Goal: Task Accomplishment & Management: Complete application form

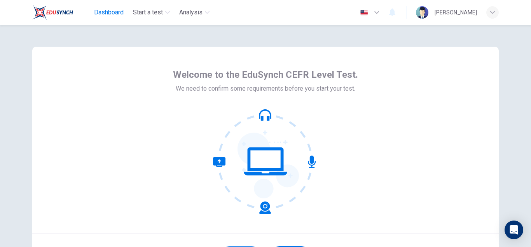
click at [106, 12] on span "Dashboard" at bounding box center [109, 12] width 30 height 9
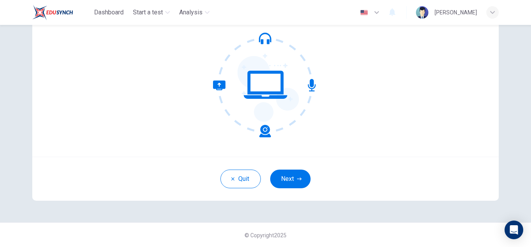
scroll to position [77, 0]
click at [297, 179] on icon "button" at bounding box center [299, 178] width 5 height 5
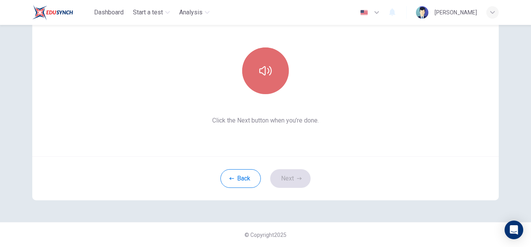
click at [274, 71] on button "button" at bounding box center [265, 70] width 47 height 47
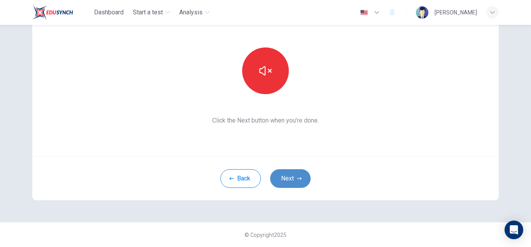
click at [292, 174] on button "Next" at bounding box center [290, 178] width 40 height 19
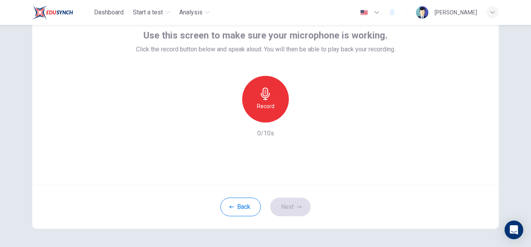
scroll to position [33, 0]
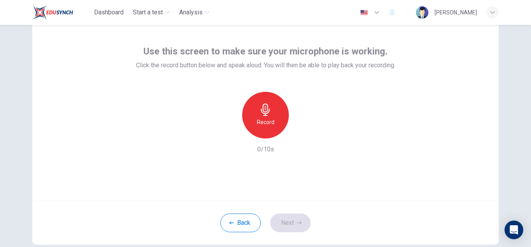
click at [268, 114] on icon "button" at bounding box center [265, 109] width 12 height 12
click at [299, 133] on icon "button" at bounding box center [301, 132] width 8 height 8
click at [300, 132] on icon "button" at bounding box center [301, 132] width 3 height 5
click at [289, 222] on button "Next" at bounding box center [290, 222] width 40 height 19
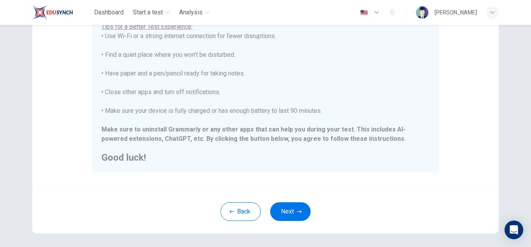
scroll to position [166, 0]
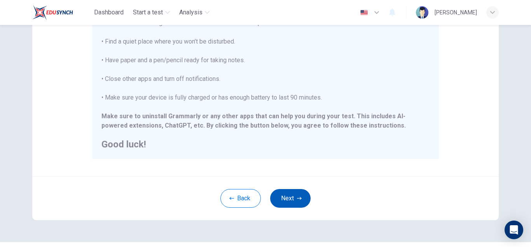
click at [291, 197] on button "Next" at bounding box center [290, 198] width 40 height 19
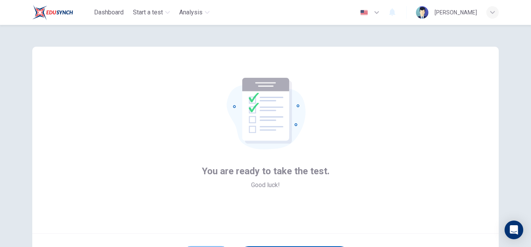
scroll to position [44, 0]
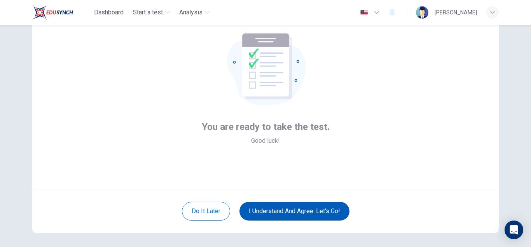
click at [290, 209] on button "I understand and agree. Let’s go!" at bounding box center [294, 211] width 110 height 19
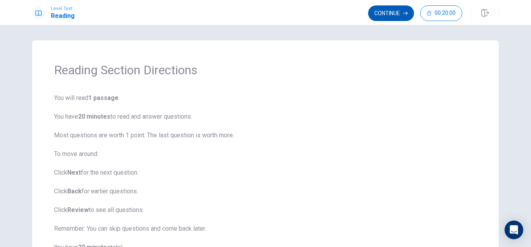
click at [390, 18] on button "Continue" at bounding box center [391, 13] width 46 height 16
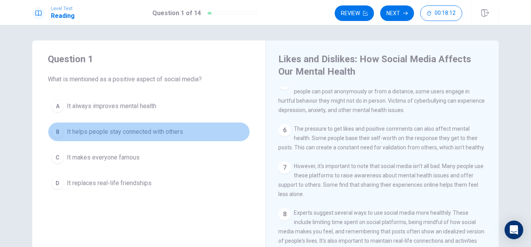
click at [102, 132] on span "It helps people stay connected with others" at bounding box center [125, 131] width 116 height 9
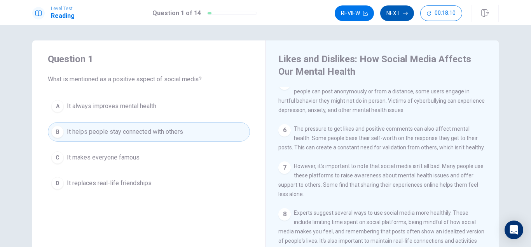
click at [398, 16] on button "Next" at bounding box center [397, 13] width 34 height 16
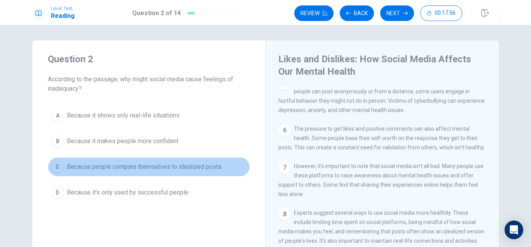
click at [91, 167] on span "Because people compare themselves to idealized posts" at bounding box center [144, 166] width 155 height 9
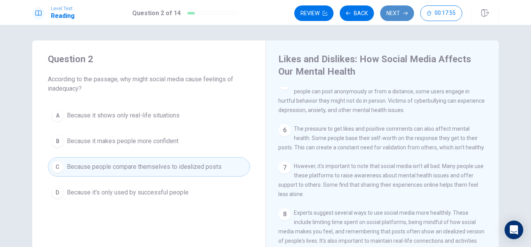
click at [388, 13] on button "Next" at bounding box center [397, 13] width 34 height 16
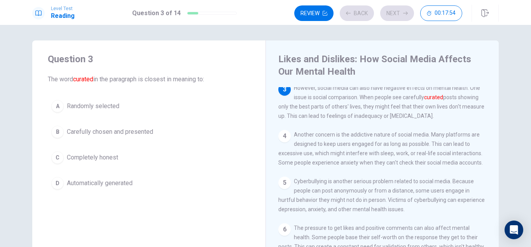
scroll to position [106, 0]
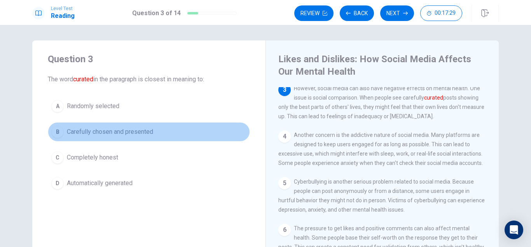
click at [116, 134] on span "Carefully chosen and presented" at bounding box center [110, 131] width 86 height 9
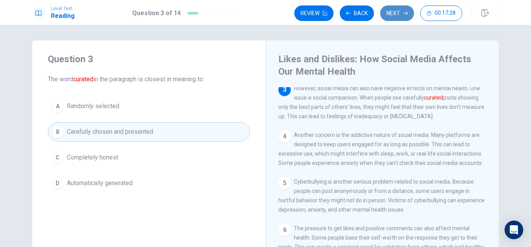
click at [394, 18] on button "Next" at bounding box center [397, 13] width 34 height 16
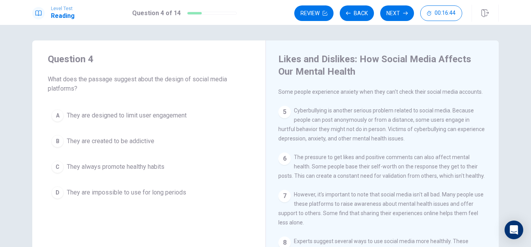
scroll to position [220, 0]
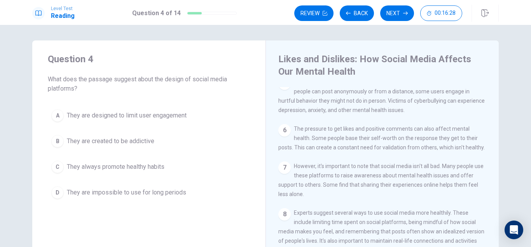
click at [109, 141] on span "They are created to be addictive" at bounding box center [110, 140] width 87 height 9
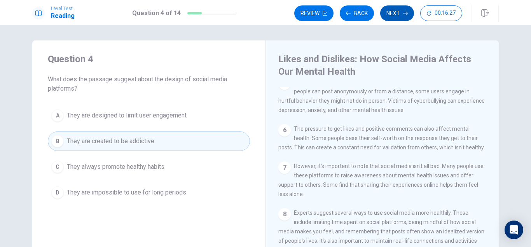
click at [403, 14] on icon "button" at bounding box center [405, 13] width 5 height 5
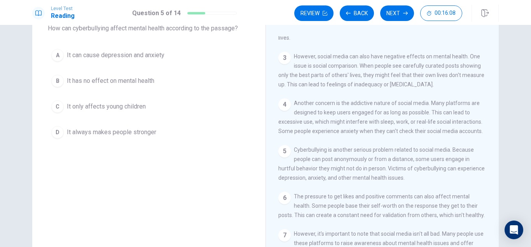
scroll to position [0, 0]
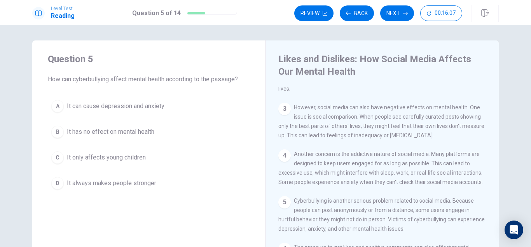
click at [106, 108] on span "It can cause depression and anxiety" at bounding box center [116, 105] width 98 height 9
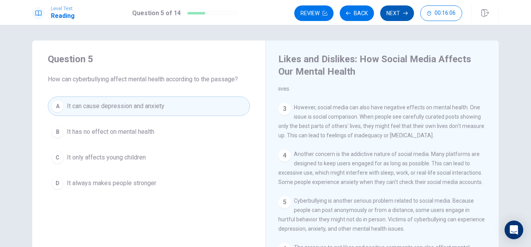
click at [394, 15] on button "Next" at bounding box center [397, 13] width 34 height 16
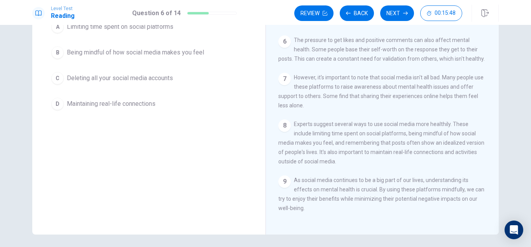
scroll to position [44, 0]
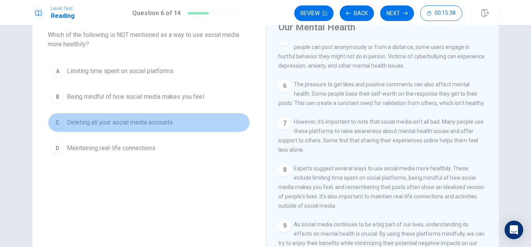
drag, startPoint x: 93, startPoint y: 120, endPoint x: 394, endPoint y: 2, distance: 323.4
click at [94, 120] on span "Deleting all your social media accounts" at bounding box center [120, 122] width 106 height 9
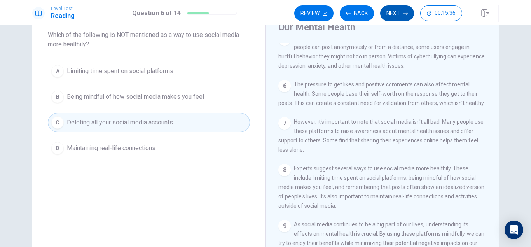
click at [388, 13] on button "Next" at bounding box center [397, 13] width 34 height 16
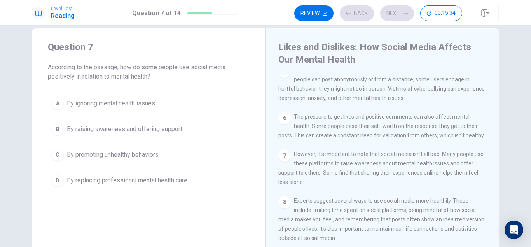
scroll to position [0, 0]
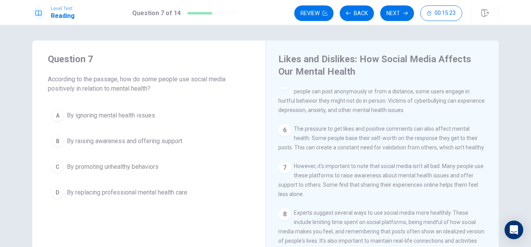
click at [113, 144] on span "By raising awareness and offering support" at bounding box center [124, 140] width 115 height 9
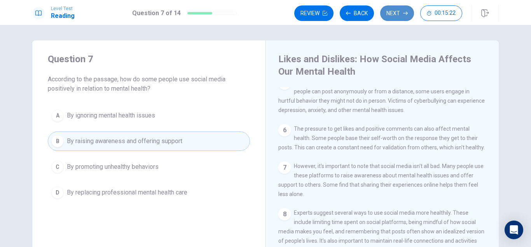
click at [389, 10] on button "Next" at bounding box center [397, 13] width 34 height 16
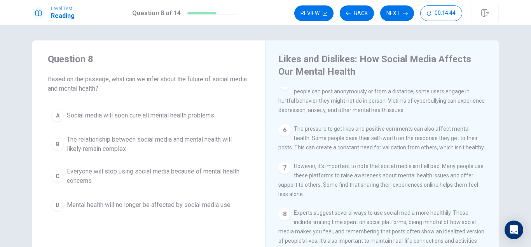
click at [154, 147] on span "The relationship between social media and mental health will likely remain comp…" at bounding box center [156, 144] width 179 height 19
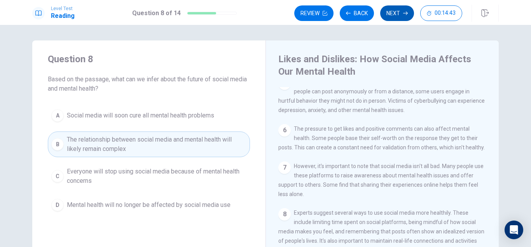
click at [398, 9] on button "Next" at bounding box center [397, 13] width 34 height 16
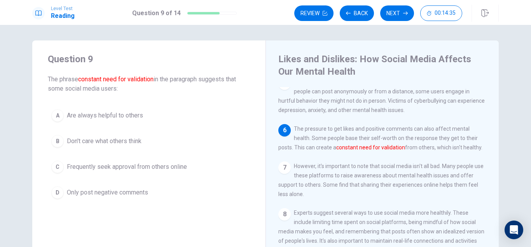
click at [130, 167] on span "Frequently seek approval from others online" at bounding box center [127, 166] width 120 height 9
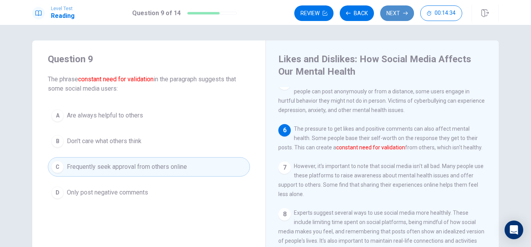
click at [403, 14] on icon "button" at bounding box center [405, 13] width 5 height 5
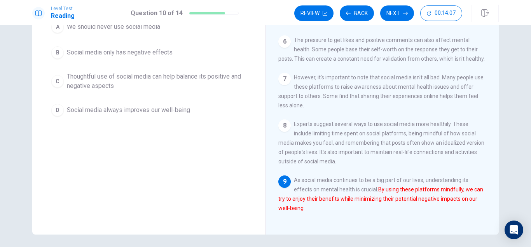
scroll to position [44, 0]
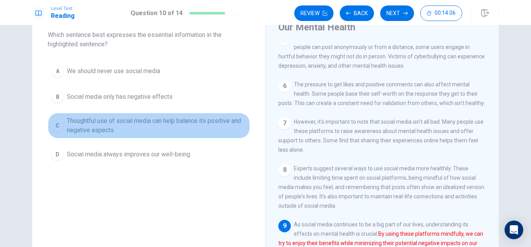
click at [144, 125] on span "Thoughtful use of social media can help balance its positive and negative aspec…" at bounding box center [156, 125] width 179 height 19
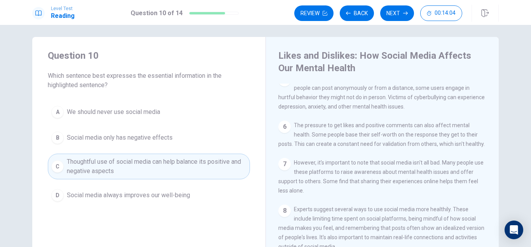
scroll to position [0, 0]
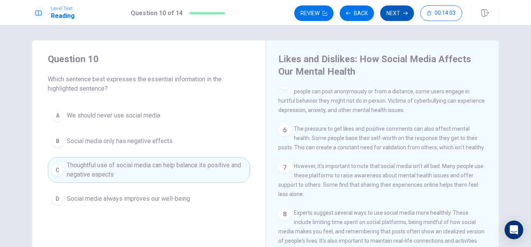
click at [383, 12] on button "Next" at bounding box center [397, 13] width 34 height 16
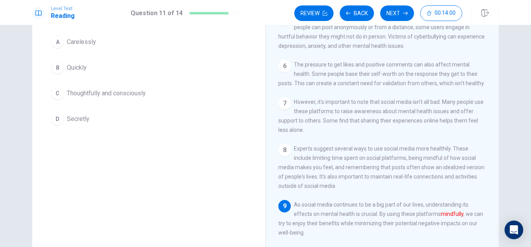
scroll to position [44, 0]
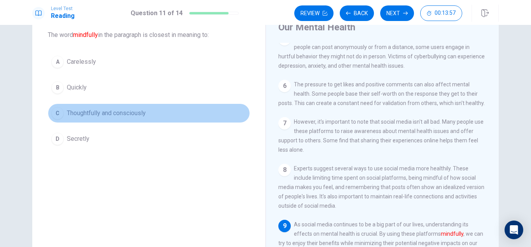
click at [94, 113] on span "Thoughtfully and consciously" at bounding box center [106, 112] width 79 height 9
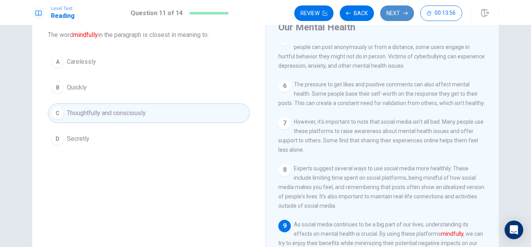
click at [389, 12] on button "Next" at bounding box center [397, 13] width 34 height 16
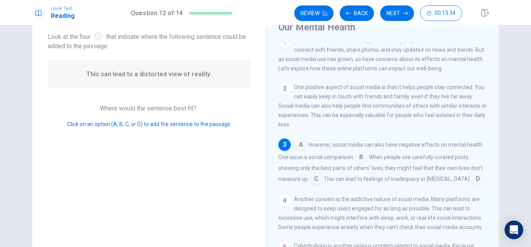
click at [359, 160] on input at bounding box center [361, 158] width 12 height 12
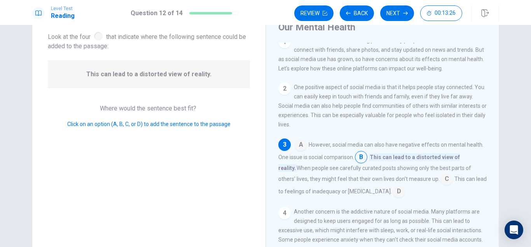
click at [440, 185] on input at bounding box center [446, 179] width 12 height 12
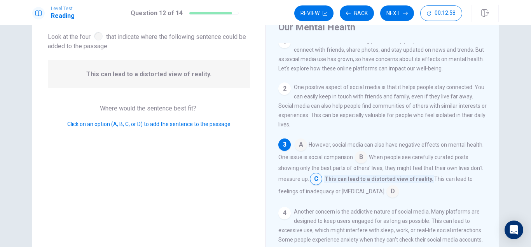
click at [389, 195] on input at bounding box center [392, 192] width 12 height 12
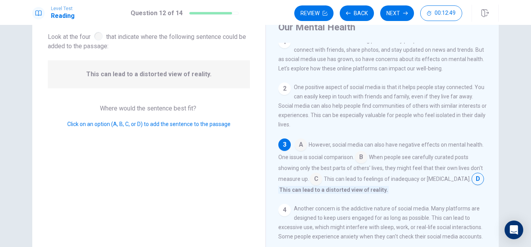
click at [364, 164] on input at bounding box center [361, 158] width 12 height 12
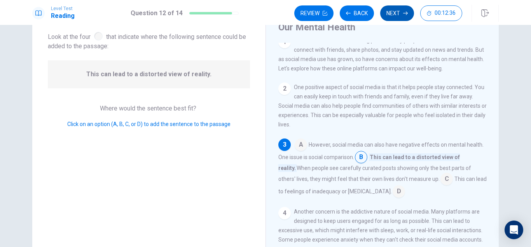
click at [389, 16] on button "Next" at bounding box center [397, 13] width 34 height 16
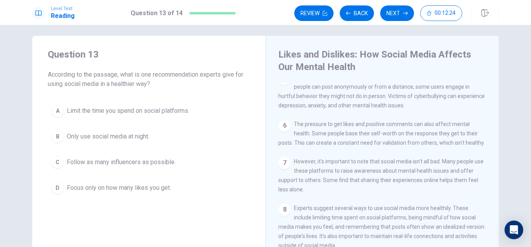
scroll to position [0, 0]
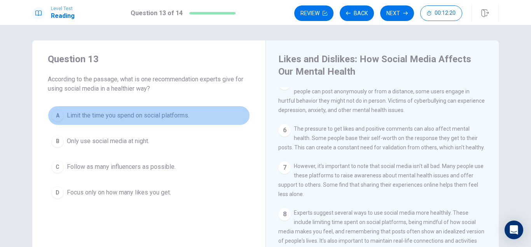
click at [131, 112] on span "Limit the time you spend on social platforms." at bounding box center [128, 115] width 122 height 9
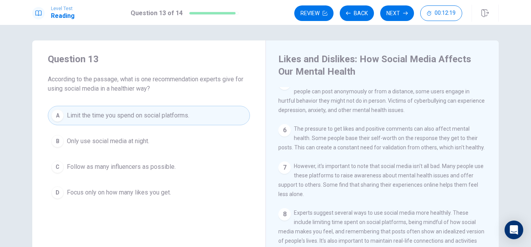
click at [396, 12] on button "Next" at bounding box center [397, 13] width 34 height 16
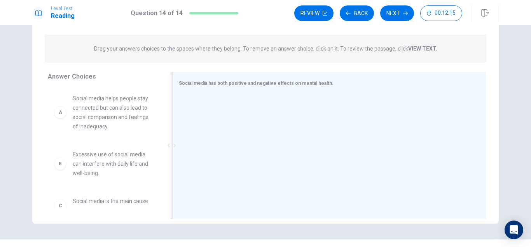
scroll to position [89, 0]
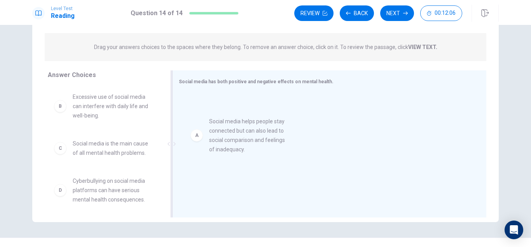
drag, startPoint x: 125, startPoint y: 116, endPoint x: 265, endPoint y: 140, distance: 142.4
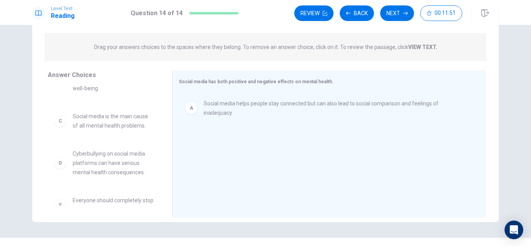
scroll to position [44, 0]
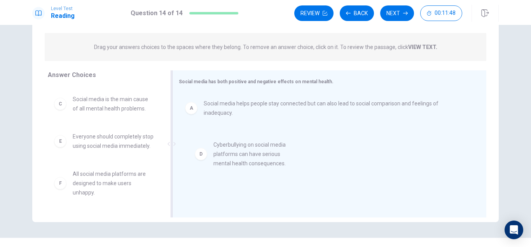
drag, startPoint x: 120, startPoint y: 146, endPoint x: 263, endPoint y: 154, distance: 143.2
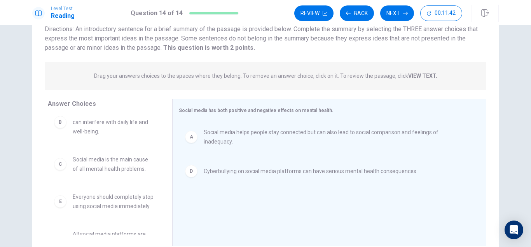
scroll to position [0, 0]
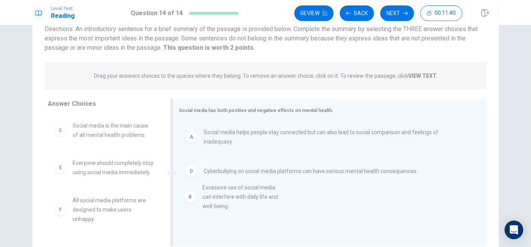
drag, startPoint x: 114, startPoint y: 136, endPoint x: 251, endPoint y: 199, distance: 150.2
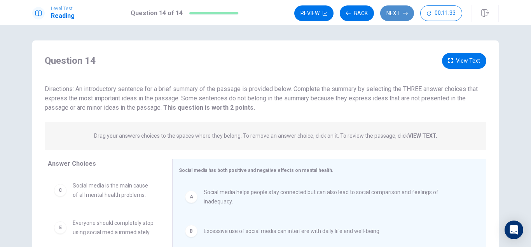
click at [392, 15] on button "Next" at bounding box center [397, 13] width 34 height 16
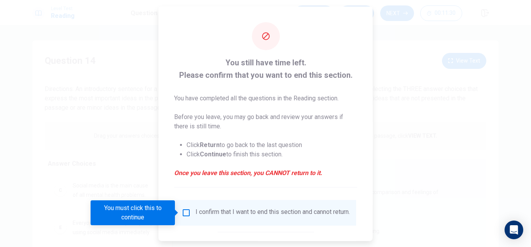
click at [185, 215] on input "You must click this to continue" at bounding box center [185, 211] width 9 height 9
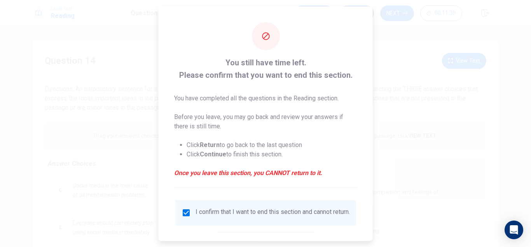
scroll to position [44, 0]
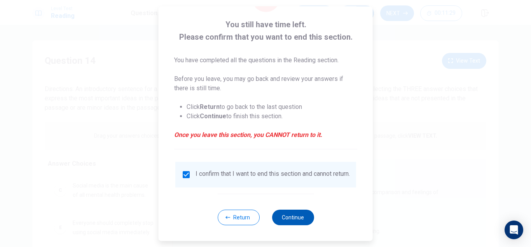
click at [293, 217] on button "Continue" at bounding box center [293, 217] width 42 height 16
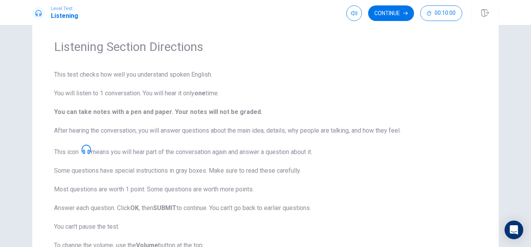
scroll to position [44, 0]
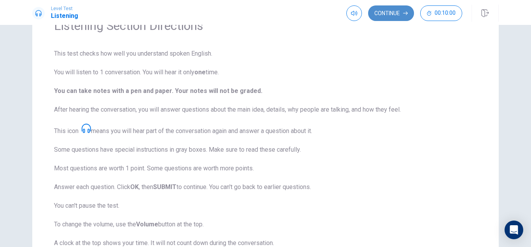
click at [396, 8] on button "Continue" at bounding box center [391, 13] width 46 height 16
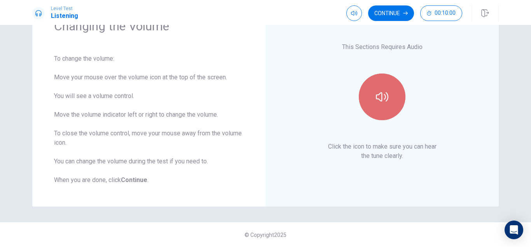
click at [376, 103] on icon "button" at bounding box center [382, 97] width 12 height 12
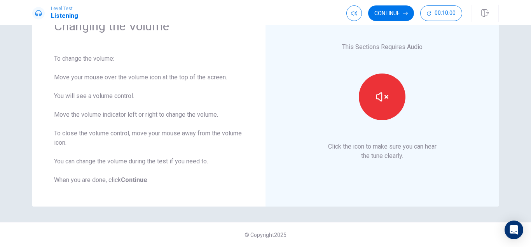
scroll to position [89, 0]
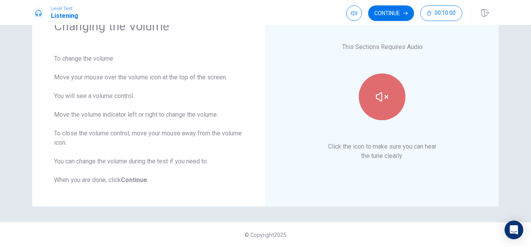
click at [383, 91] on icon "button" at bounding box center [382, 97] width 12 height 12
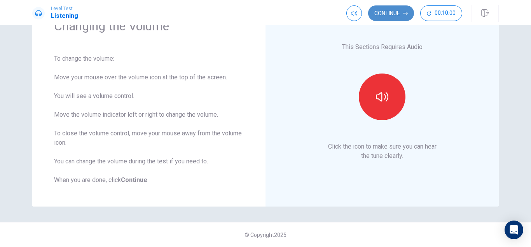
click at [390, 8] on button "Continue" at bounding box center [391, 13] width 46 height 16
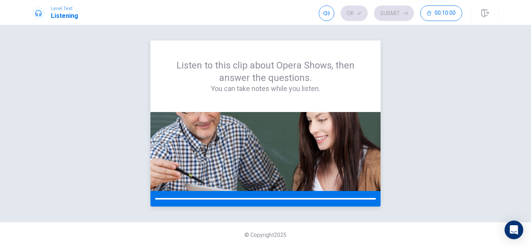
scroll to position [0, 0]
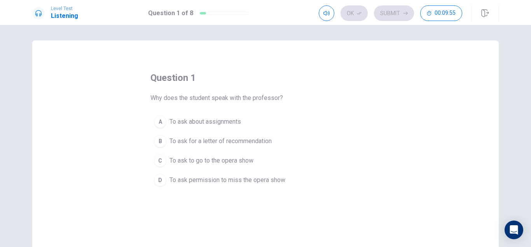
click at [226, 160] on span "To ask to go to the opera show" at bounding box center [211, 160] width 84 height 9
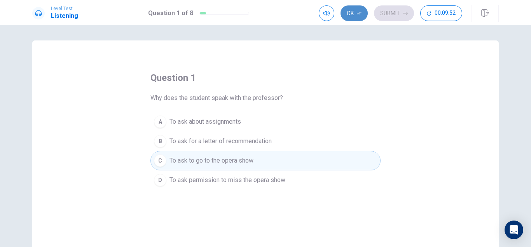
click at [343, 14] on button "Ok" at bounding box center [353, 13] width 27 height 16
click at [385, 12] on button "Submit" at bounding box center [394, 13] width 40 height 16
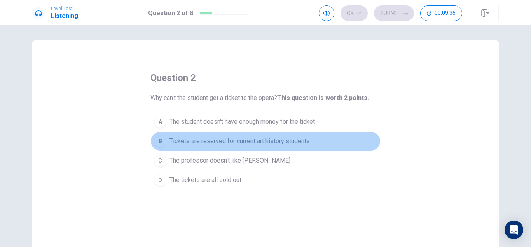
click at [232, 142] on span "Tickets are reserved for current art history students" at bounding box center [239, 140] width 140 height 9
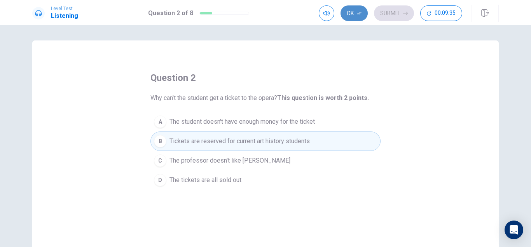
click at [357, 15] on icon "button" at bounding box center [359, 13] width 5 height 5
click at [385, 12] on button "Submit" at bounding box center [394, 13] width 40 height 16
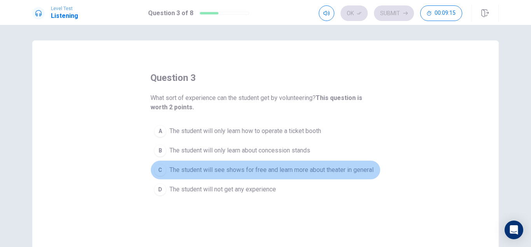
click at [246, 170] on span "The student will see shows for free and learn more about theater in general" at bounding box center [271, 169] width 204 height 9
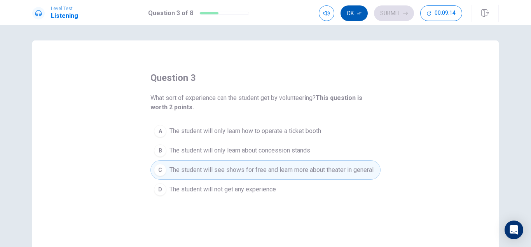
click at [343, 16] on button "Ok" at bounding box center [353, 13] width 27 height 16
click at [376, 14] on button "Submit" at bounding box center [394, 13] width 40 height 16
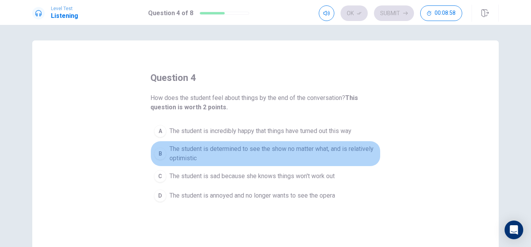
click at [235, 152] on span "The student is determined to see the show no matter what, and is relatively opt…" at bounding box center [272, 153] width 207 height 19
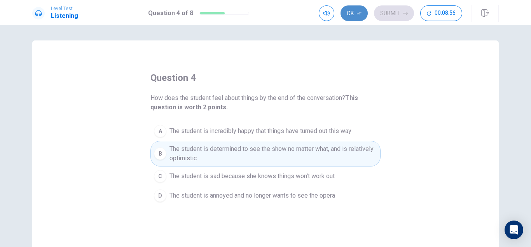
click at [347, 16] on button "Ok" at bounding box center [353, 13] width 27 height 16
click at [380, 12] on button "Submit" at bounding box center [394, 13] width 40 height 16
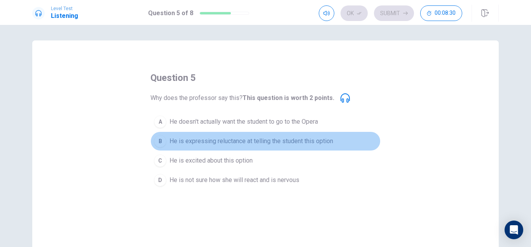
click at [226, 141] on span "He is expressing reluctance at telling the student this option" at bounding box center [251, 140] width 164 height 9
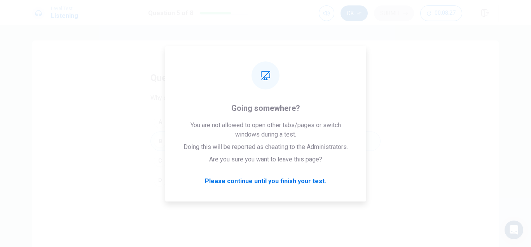
click at [343, 9] on button "Ok" at bounding box center [353, 13] width 27 height 16
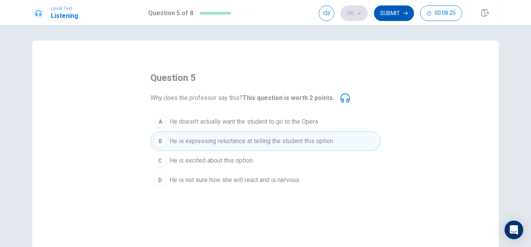
click at [403, 12] on icon "button" at bounding box center [405, 13] width 5 height 5
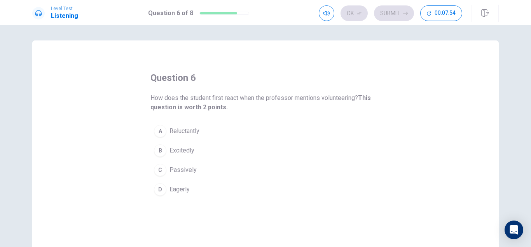
click at [168, 132] on button "A Reluctantly" at bounding box center [265, 130] width 230 height 19
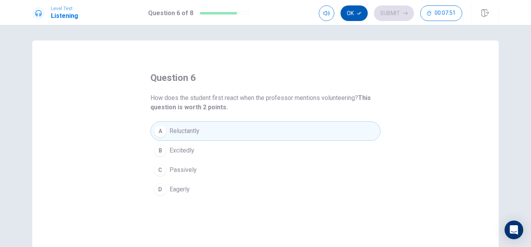
click at [342, 11] on button "Ok" at bounding box center [353, 13] width 27 height 16
click at [382, 11] on button "Submit" at bounding box center [394, 13] width 40 height 16
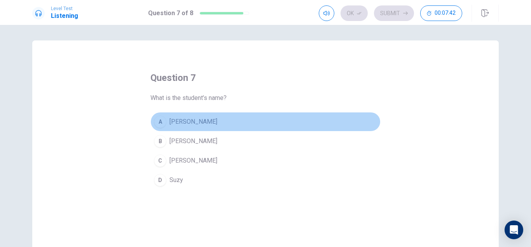
click at [178, 125] on span "[PERSON_NAME]" at bounding box center [193, 121] width 48 height 9
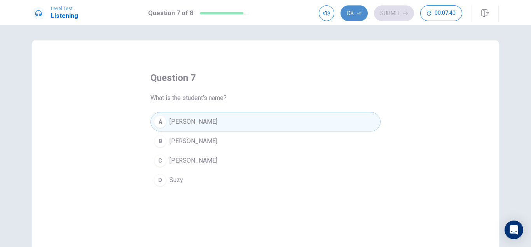
click at [347, 18] on button "Ok" at bounding box center [353, 13] width 27 height 16
click at [381, 12] on button "Submit" at bounding box center [394, 13] width 40 height 16
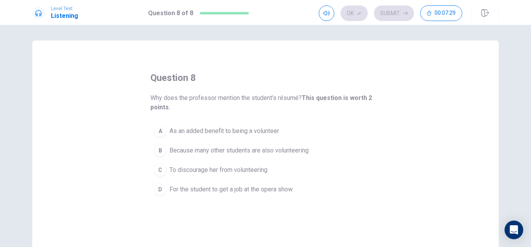
click at [213, 131] on span "As an added benefit to being a volunteer" at bounding box center [224, 130] width 110 height 9
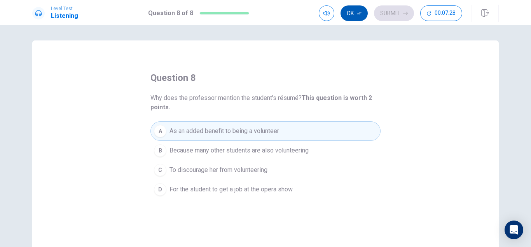
click at [357, 14] on icon "button" at bounding box center [359, 13] width 5 height 5
click at [385, 14] on button "Submit" at bounding box center [394, 13] width 40 height 16
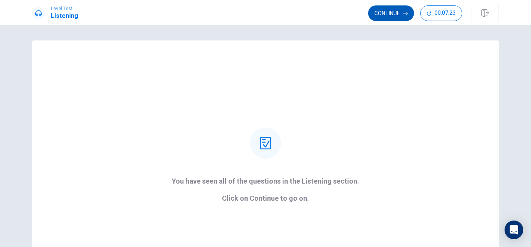
click at [394, 14] on button "Continue" at bounding box center [391, 13] width 46 height 16
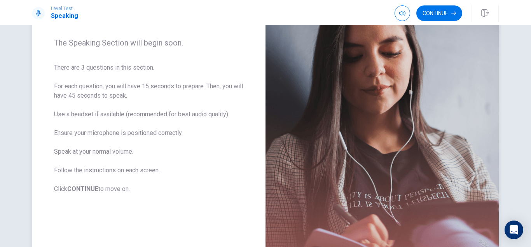
scroll to position [133, 0]
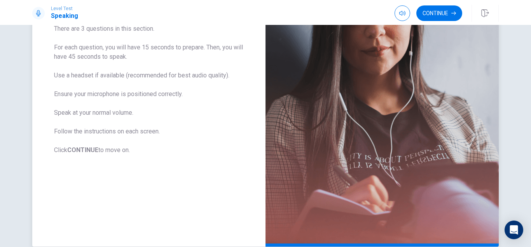
click at [143, 144] on span "There are 3 questions in this section. For each question, you will have 15 seco…" at bounding box center [149, 89] width 190 height 131
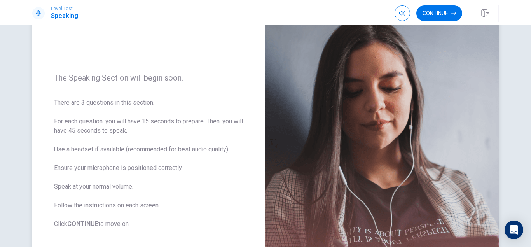
scroll to position [0, 0]
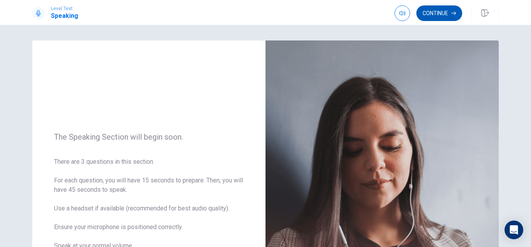
click at [451, 13] on button "Continue" at bounding box center [439, 13] width 46 height 16
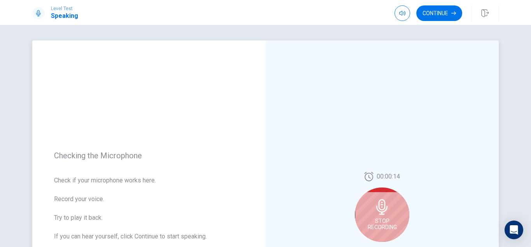
scroll to position [89, 0]
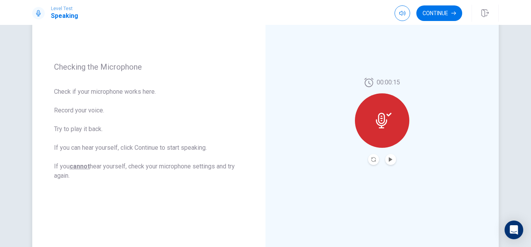
click at [387, 160] on button "Play Audio" at bounding box center [390, 159] width 11 height 11
click at [370, 159] on button "Record Again" at bounding box center [373, 159] width 11 height 11
click at [387, 162] on button "Play Audio" at bounding box center [390, 159] width 11 height 11
click at [427, 13] on button "Continue" at bounding box center [439, 13] width 46 height 16
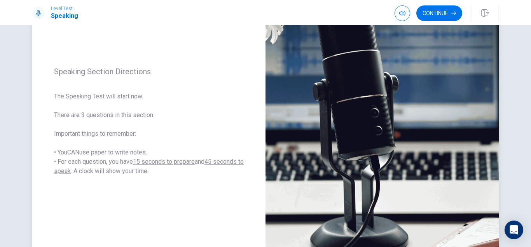
scroll to position [44, 0]
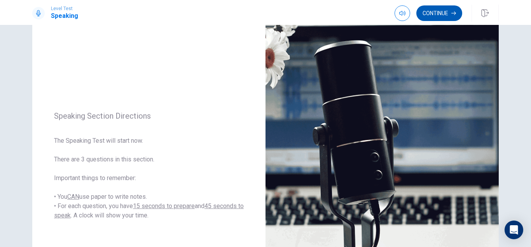
click at [439, 13] on button "Continue" at bounding box center [439, 13] width 46 height 16
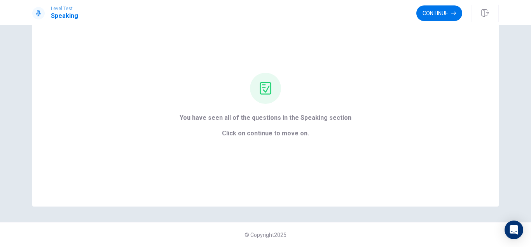
scroll to position [36, 0]
click at [437, 19] on button "Continue" at bounding box center [439, 13] width 46 height 16
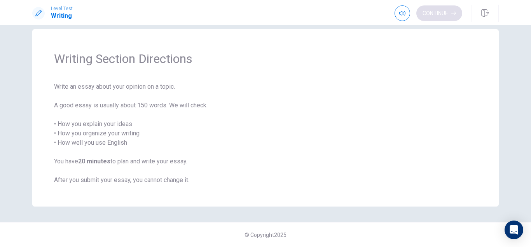
scroll to position [11, 0]
click at [443, 13] on button "Continue" at bounding box center [439, 13] width 46 height 16
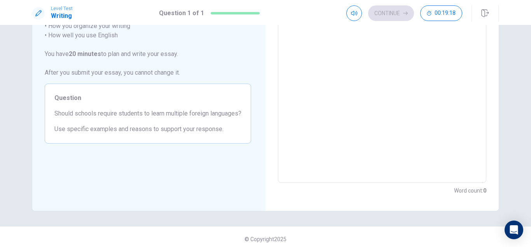
scroll to position [0, 0]
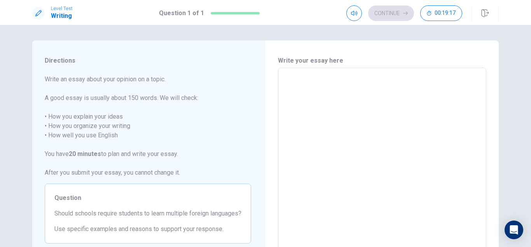
click at [326, 103] on textarea at bounding box center [381, 175] width 197 height 202
type textarea "I"
type textarea "x"
type textarea "In"
type textarea "x"
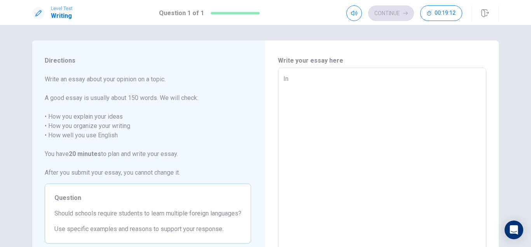
type textarea "In"
type textarea "x"
type textarea "In t"
type textarea "x"
type textarea "In th"
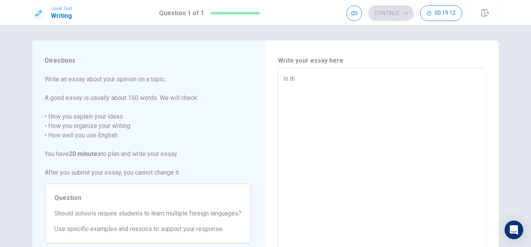
type textarea "x"
type textarea "In the"
type textarea "x"
type textarea "In the"
type textarea "x"
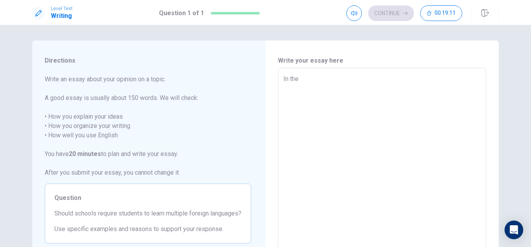
type textarea "In the p"
type textarea "x"
type textarea "In the"
type textarea "x"
type textarea "In the f"
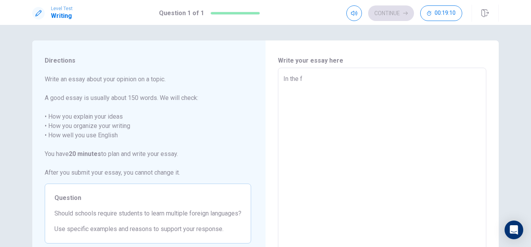
type textarea "x"
type textarea "In the fa"
type textarea "x"
type textarea "In the fas"
type textarea "x"
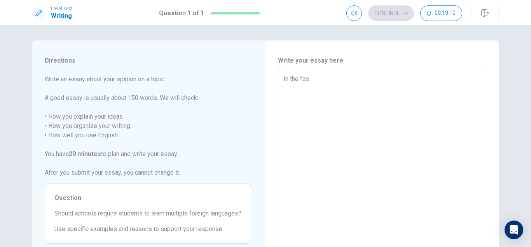
type textarea "In the fast"
type textarea "x"
type textarea "In the fast"
type textarea "x"
type textarea "In the fast p"
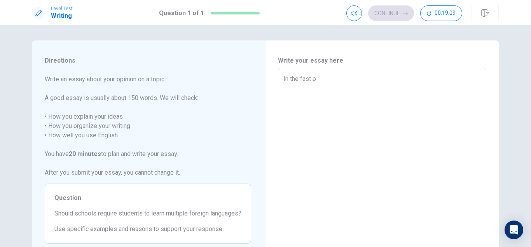
type textarea "x"
type textarea "In the fast pa"
type textarea "x"
type textarea "In the fast pac"
type textarea "x"
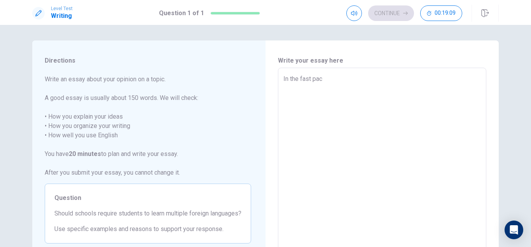
type textarea "In the fast pace"
type textarea "x"
type textarea "In the fast paced"
type textarea "x"
type textarea "In the fast paced"
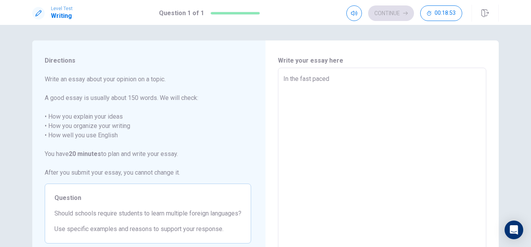
type textarea "x"
type textarea "In the fast paced"
type textarea "x"
type textarea "In the fast paced"
type textarea "x"
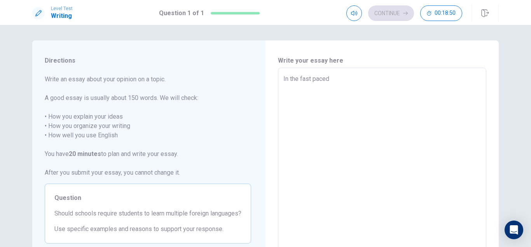
type textarea "In the fast paced"
type textarea "x"
type textarea "In the fast paced"
type textarea "x"
type textarea "In the fast paced l"
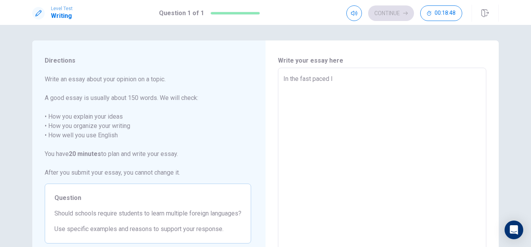
type textarea "x"
type textarea "In the fast paced le"
type textarea "x"
type textarea "In the fast paced l"
type textarea "x"
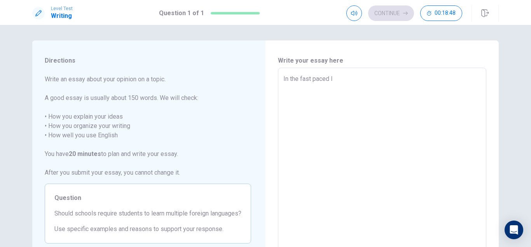
type textarea "In the fast paced"
type textarea "x"
type textarea "In the fast paced"
type textarea "x"
type textarea "In the fast pacedt"
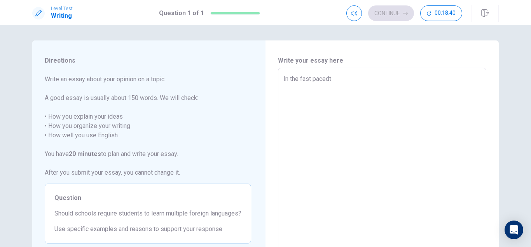
type textarea "x"
type textarea "In the fast pacedth"
type textarea "x"
type textarea "In the fast pacedt"
type textarea "x"
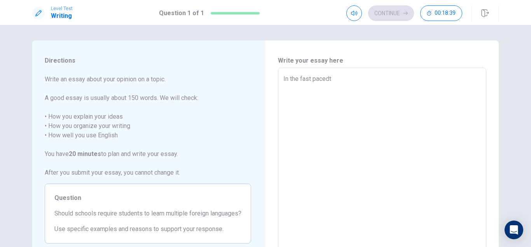
type textarea "In the fast paced"
type textarea "x"
type textarea "In the fast paced"
type textarea "x"
type textarea "In the fast paced liv"
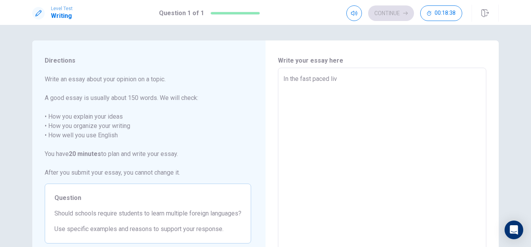
type textarea "x"
type textarea "In the fast paced livin"
type textarea "x"
type textarea "In the fast paced living"
type textarea "x"
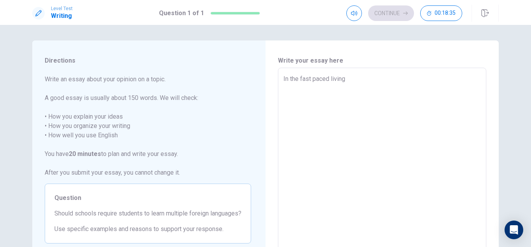
type textarea "In the fast paced living"
type textarea "x"
type textarea "In the fast paced living w"
type textarea "x"
type textarea "In the fast paced living wo"
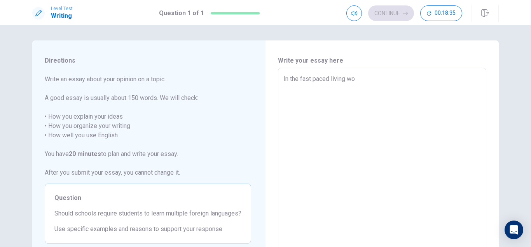
type textarea "x"
type textarea "In the fast paced living wor"
type textarea "x"
type textarea "In the fast paced living worl"
type textarea "x"
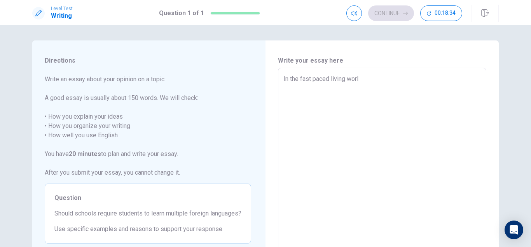
type textarea "In the fast paced living world"
type textarea "x"
type textarea "In the fast paced living world,"
type textarea "x"
type textarea "In the fast paced living world,"
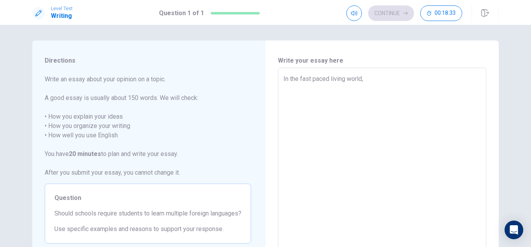
type textarea "x"
type textarea "In the fast paced living world, t"
type textarea "x"
type textarea "In the fast paced living world, the"
type textarea "x"
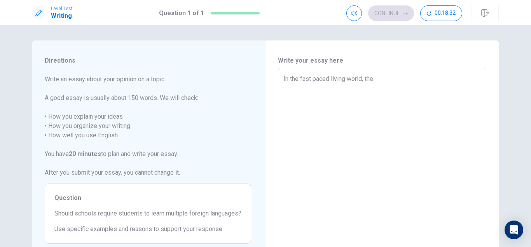
type textarea "In the fast paced living world, the"
type textarea "x"
type textarea "In the fast paced living world, the a"
type textarea "x"
type textarea "In the fast paced living world, the ab"
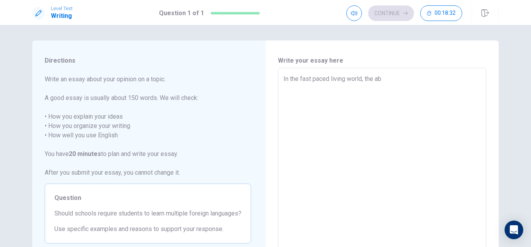
type textarea "x"
type textarea "In the fast paced living world, the abi"
type textarea "x"
type textarea "In the fast paced living world, the abil"
type textarea "x"
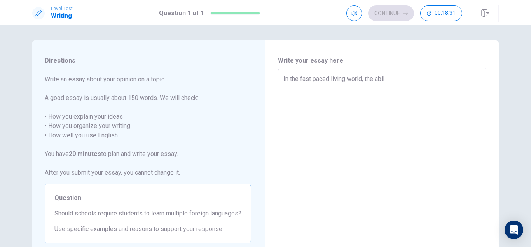
type textarea "In the fast paced living world, the abili"
type textarea "x"
type textarea "In the fast paced living world, the abilit"
type textarea "x"
type textarea "In the fast paced living world, the ability"
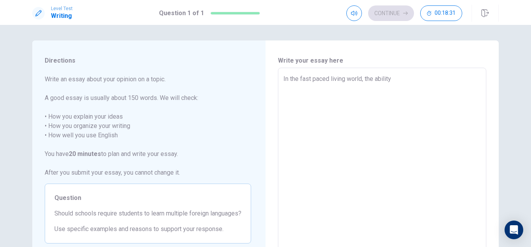
type textarea "x"
type textarea "In the fast paced living world, the ability t"
type textarea "x"
type textarea "In the fast paced living world, the ability to"
type textarea "x"
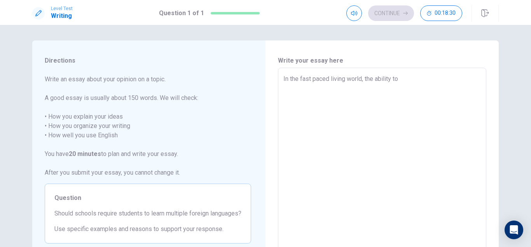
type textarea "In the fast paced living world, the ability to c"
type textarea "x"
type textarea "In the fast paced living world, the ability to comm"
type textarea "x"
type textarea "In the fast paced living world, the ability to commu"
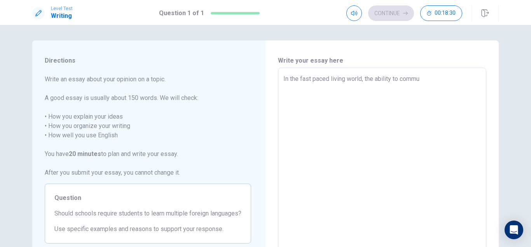
type textarea "x"
type textarea "In the fast paced living world, the ability to communi"
type textarea "x"
type textarea "In the fast paced living world, the ability to communic"
type textarea "x"
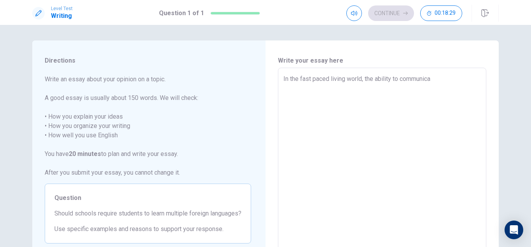
type textarea "In the fast paced living world, the ability to communicat"
type textarea "x"
type textarea "In the fast paced living world, the ability to communicate"
type textarea "x"
type textarea "In the fast paced living world, the ability to communicate"
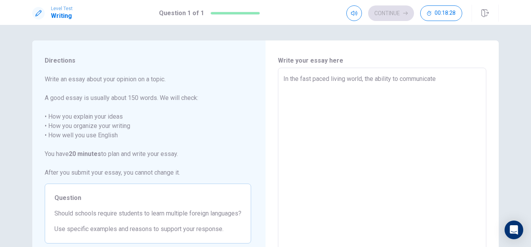
type textarea "x"
type textarea "In the fast paced living world, the ability to communicate a"
type textarea "x"
type textarea "In the fast paced living world, the ability to communicate ac"
type textarea "x"
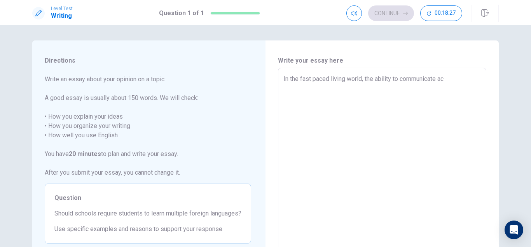
type textarea "In the fast paced living world, the ability to communicate acr"
type textarea "x"
type textarea "In the fast paced living world, the ability to communicate acro"
type textarea "x"
type textarea "In the fast paced living world, the ability to communicate acros"
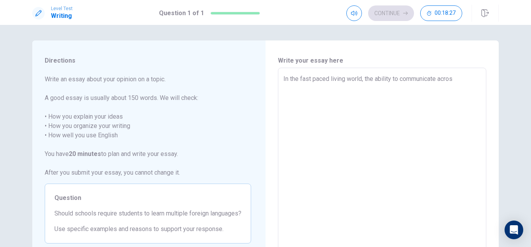
type textarea "x"
type textarea "In the fast paced living world, the ability to communicate across"
type textarea "x"
type textarea "In the fast paced living world, the ability to communicate across"
type textarea "x"
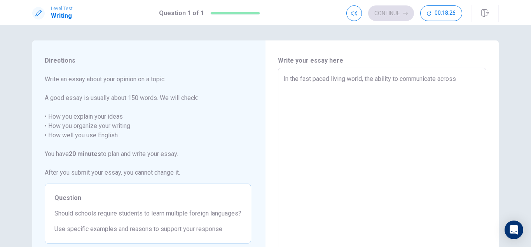
type textarea "In the fast paced living world, the ability to communicate across c"
type textarea "x"
type textarea "In the fast paced living world, the ability to communicate across cu"
type textarea "x"
type textarea "In the fast paced living world, the ability to communicate across cul"
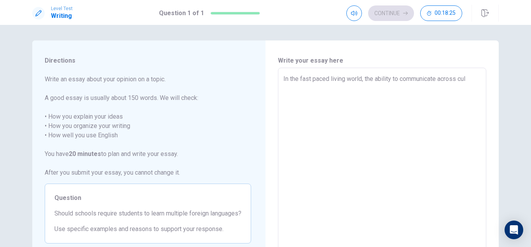
type textarea "x"
type textarea "In the fast paced living world, the ability to communicate across cult"
type textarea "x"
type textarea "In the fast paced living world, the ability to communicate across cultu"
type textarea "x"
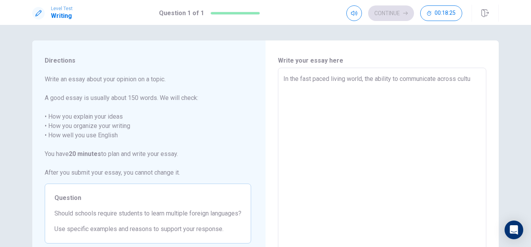
type textarea "In the fast paced living world, the ability to communicate across cultur"
type textarea "x"
type textarea "In the fast paced living world, the ability to communicate across culture"
type textarea "x"
type textarea "In the fast paced living world, the ability to communicate across culture"
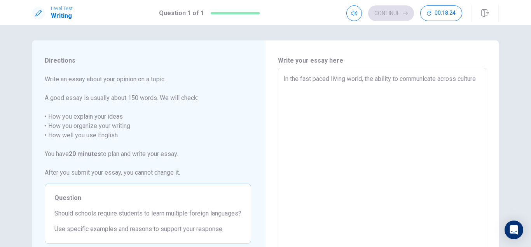
type textarea "x"
type textarea "In the fast paced living world, the ability to communicate across culture ha"
type textarea "x"
type textarea "In the fast paced living world, the ability to communicate across culture has"
type textarea "x"
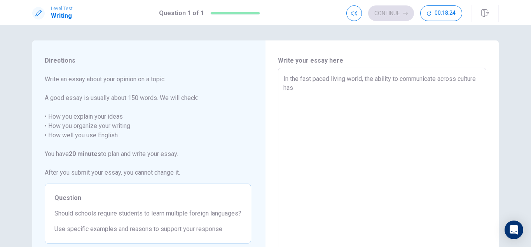
type textarea "In the fast paced living world, the ability to communicate across culture has"
type textarea "x"
type textarea "In the fast paced living world, the ability to communicate across culture has b"
type textarea "x"
type textarea "In the fast paced living world, the ability to communicate across culture has be"
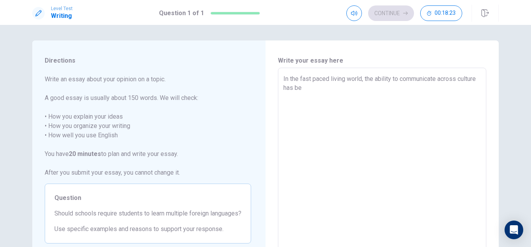
type textarea "x"
type textarea "In the fast paced living world, the ability to communicate across culture has b…"
type textarea "x"
type textarea "In the fast paced living world, the ability to communicate across culture has b…"
type textarea "x"
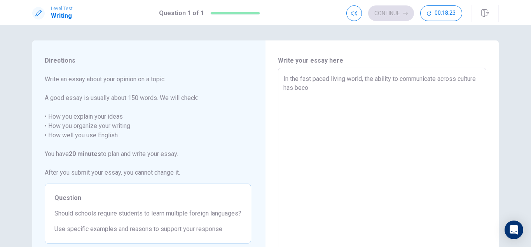
type textarea "In the fast paced living world, the ability to communicate across culture has b…"
type textarea "x"
type textarea "In the fast paced living world, the ability to communicate across culture has b…"
type textarea "x"
type textarea "In the fast paced living world, the ability to communicate across culture has b…"
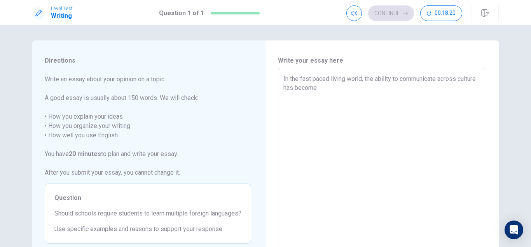
type textarea "x"
type textarea "In the fast paced living world, the ability to communicate across culture has b…"
type textarea "x"
type textarea "In the fast paced living world, the ability to communicate across culture has b…"
type textarea "x"
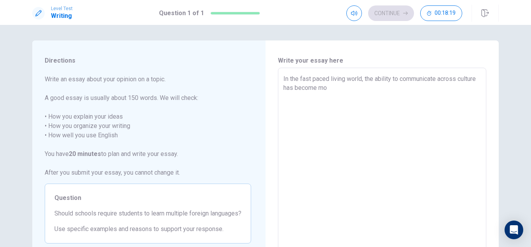
type textarea "In the fast paced living world, the ability to communicate across culture has b…"
type textarea "x"
type textarea "In the fast paced living world, the ability to communicate across culture has b…"
type textarea "x"
type textarea "In the fast paced living world, the ability to communicate across culture has b…"
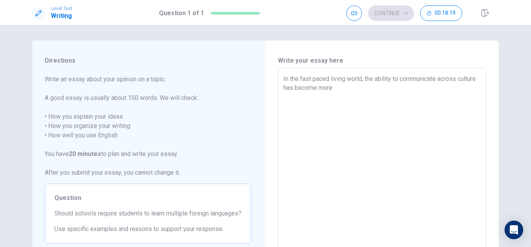
type textarea "x"
type textarea "In the fast paced living world, the ability to communicate across culture has b…"
type textarea "x"
type textarea "In the fast paced living world, the ability to communicate across culture has b…"
type textarea "x"
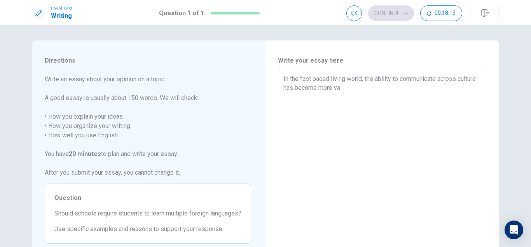
type textarea "In the fast paced living world, the ability to communicate across culture has b…"
type textarea "x"
type textarea "In the fast paced living world, the ability to communicate across culture has b…"
type textarea "x"
type textarea "In the fast paced living world, the ability to communicate across culture has b…"
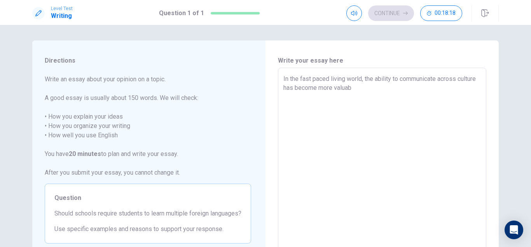
type textarea "x"
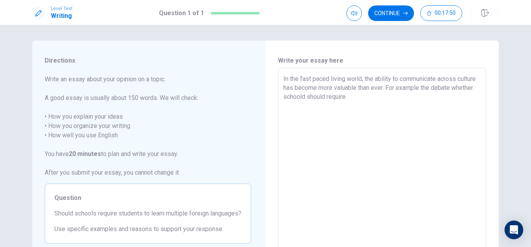
click at [328, 96] on textarea "In the fast paced living world, the ability to communicate across culture has b…" at bounding box center [381, 175] width 197 height 202
click at [388, 99] on textarea "In the fast paced living world, the ability to communicate across culture has b…" at bounding box center [381, 175] width 197 height 202
drag, startPoint x: 469, startPoint y: 98, endPoint x: 418, endPoint y: 116, distance: 53.7
click at [418, 116] on textarea "In the fast paced living world, the ability to communicate across culture has b…" at bounding box center [381, 175] width 197 height 202
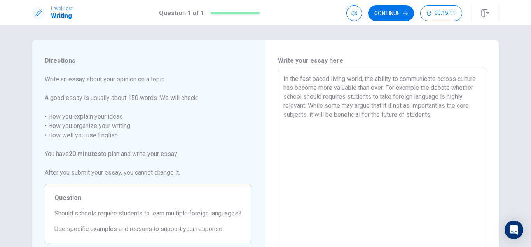
click at [411, 103] on textarea "In the fast paced living world, the ability to communicate across culture has b…" at bounding box center [381, 175] width 197 height 202
click at [471, 118] on textarea "In the fast paced living world, the ability to communicate across culture has b…" at bounding box center [381, 175] width 197 height 202
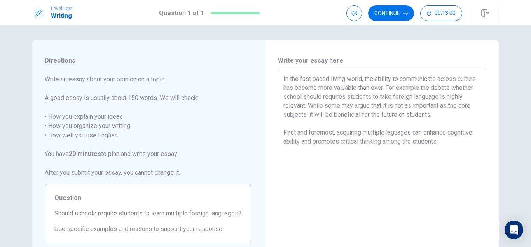
click at [326, 143] on textarea "In the fast paced living world, the ability to communicate across culture has b…" at bounding box center [381, 175] width 197 height 202
click at [436, 141] on textarea "In the fast paced living world, the ability to communicate across culture has b…" at bounding box center [381, 175] width 197 height 202
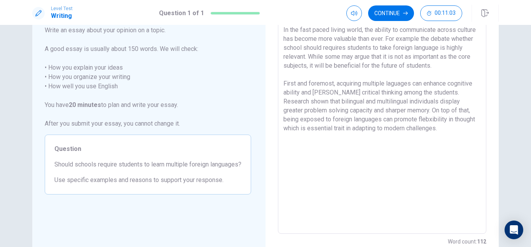
scroll to position [87, 0]
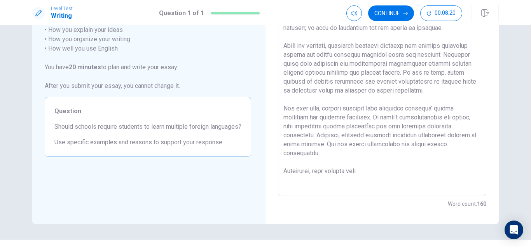
drag, startPoint x: 368, startPoint y: 170, endPoint x: 286, endPoint y: 168, distance: 82.0
click at [286, 168] on textarea at bounding box center [381, 89] width 197 height 202
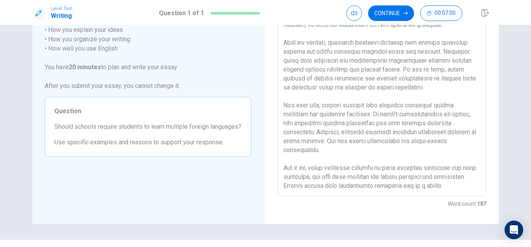
scroll to position [12, 0]
click at [460, 175] on textarea at bounding box center [381, 89] width 197 height 202
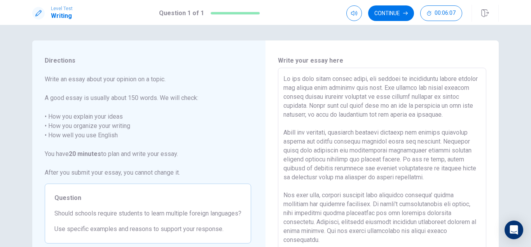
scroll to position [6, 0]
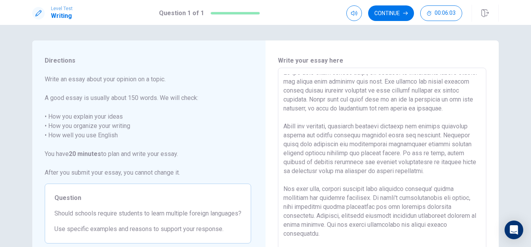
click at [442, 81] on textarea at bounding box center [381, 175] width 197 height 202
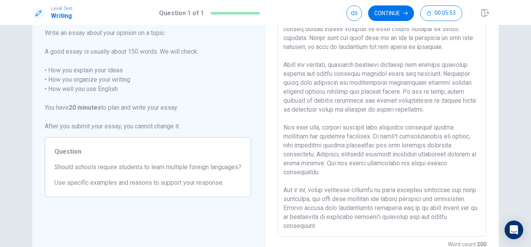
scroll to position [47, 0]
click at [394, 64] on textarea at bounding box center [381, 128] width 197 height 202
click at [311, 83] on textarea at bounding box center [381, 128] width 197 height 202
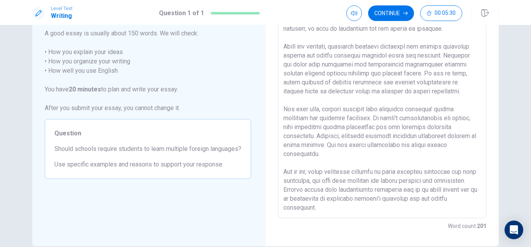
scroll to position [66, 0]
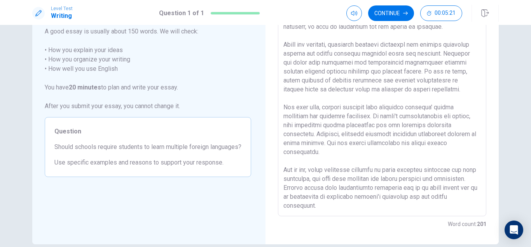
click at [396, 106] on textarea at bounding box center [381, 109] width 197 height 202
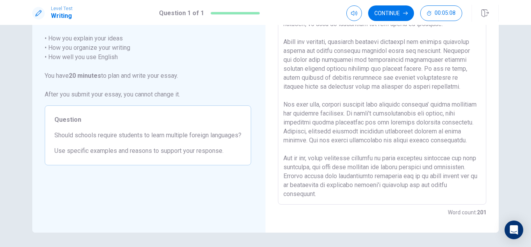
scroll to position [79, 0]
click at [355, 130] on textarea at bounding box center [381, 96] width 197 height 202
click at [365, 159] on textarea at bounding box center [381, 96] width 197 height 202
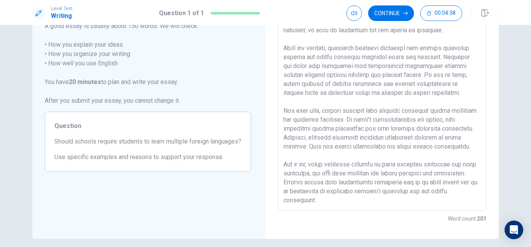
scroll to position [0, 0]
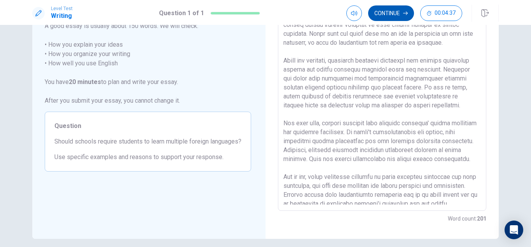
click at [392, 18] on button "Continue" at bounding box center [391, 13] width 46 height 16
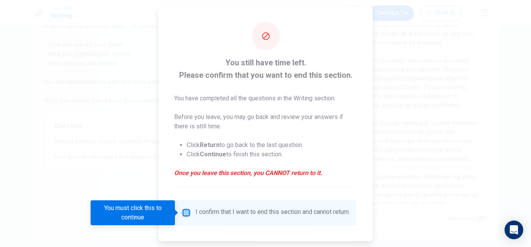
click at [185, 211] on input "You must click this to continue" at bounding box center [185, 211] width 9 height 9
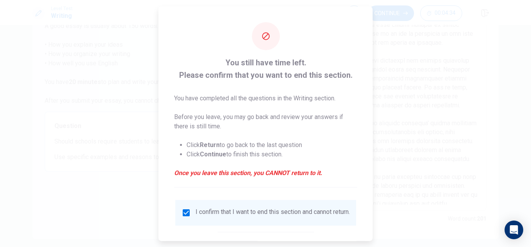
scroll to position [44, 0]
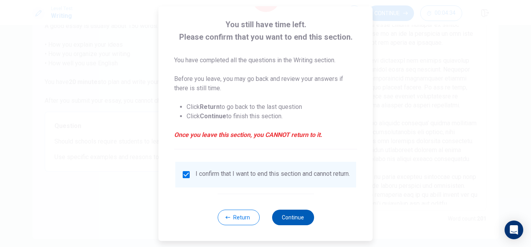
click at [294, 219] on button "Continue" at bounding box center [293, 217] width 42 height 16
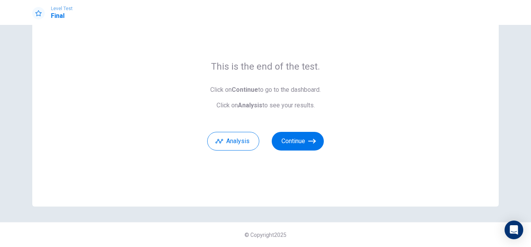
scroll to position [0, 0]
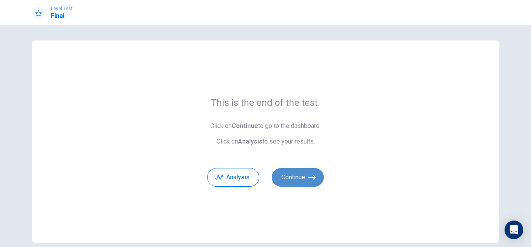
click at [298, 179] on button "Continue" at bounding box center [298, 177] width 52 height 19
